Goal: Information Seeking & Learning: Find specific fact

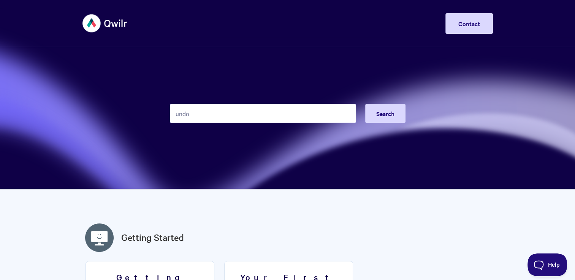
type input "undo"
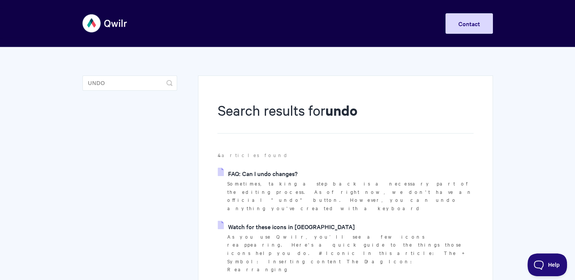
click at [286, 175] on link "FAQ: Can I undo changes?" at bounding box center [257, 173] width 79 height 11
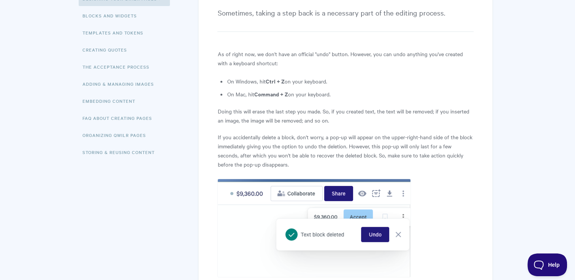
scroll to position [152, 0]
